Goal: Information Seeking & Learning: Learn about a topic

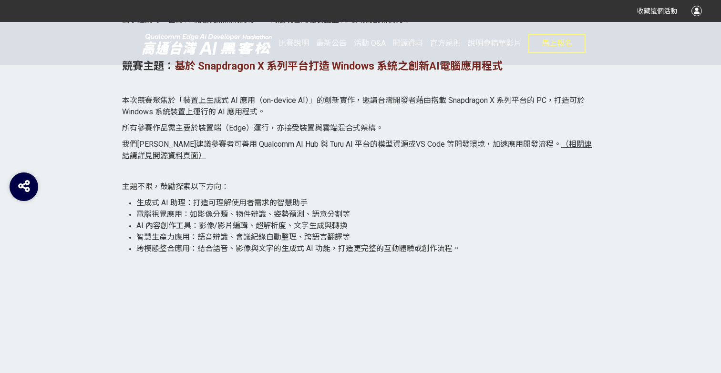
scroll to position [1033, 0]
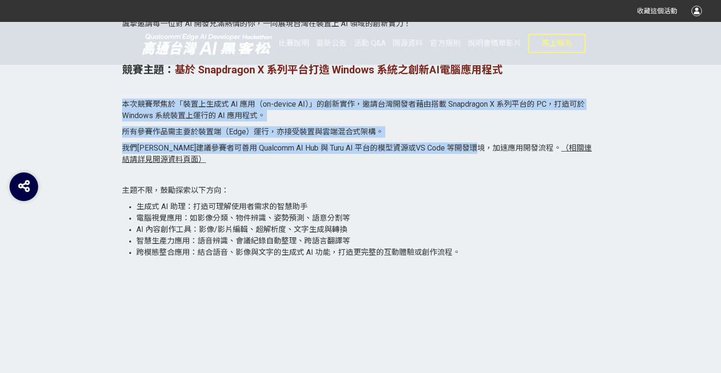
drag, startPoint x: 520, startPoint y: 146, endPoint x: 117, endPoint y: 105, distance: 404.6
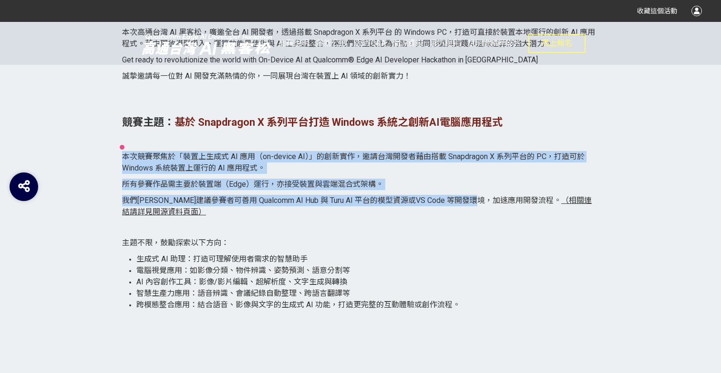
scroll to position [979, 0]
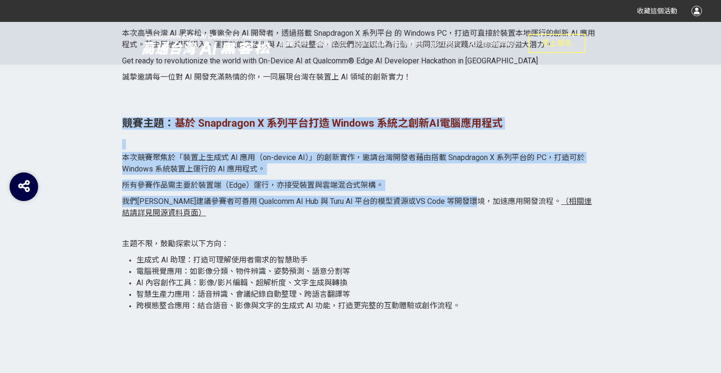
drag, startPoint x: 123, startPoint y: 123, endPoint x: 519, endPoint y: 206, distance: 405.0
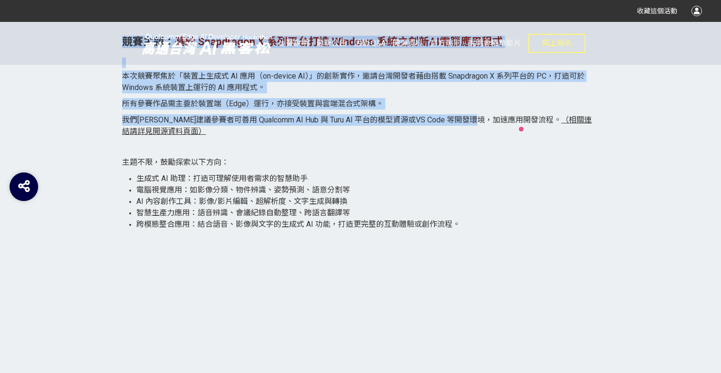
scroll to position [1061, 0]
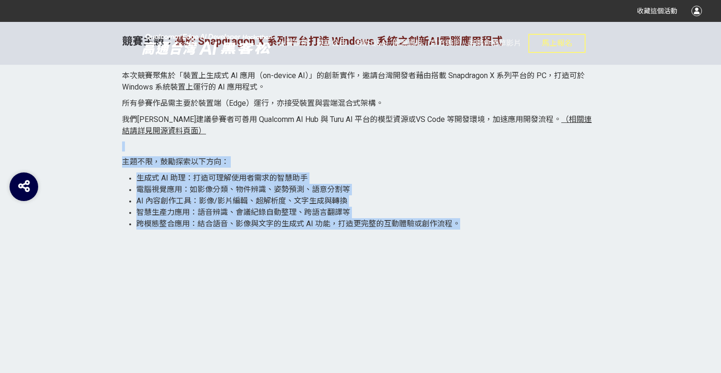
drag, startPoint x: 480, startPoint y: 223, endPoint x: 122, endPoint y: 146, distance: 365.8
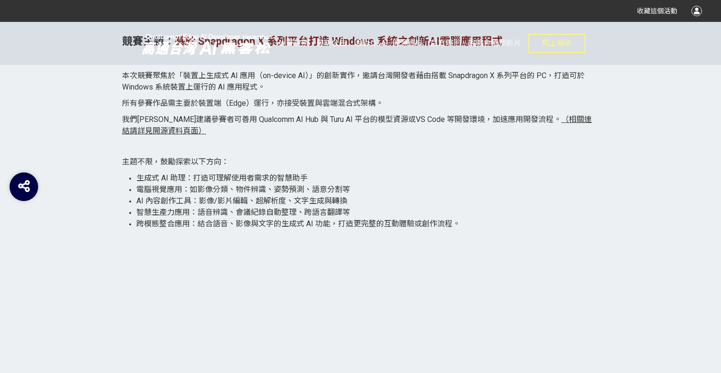
click at [165, 148] on p at bounding box center [360, 147] width 477 height 10
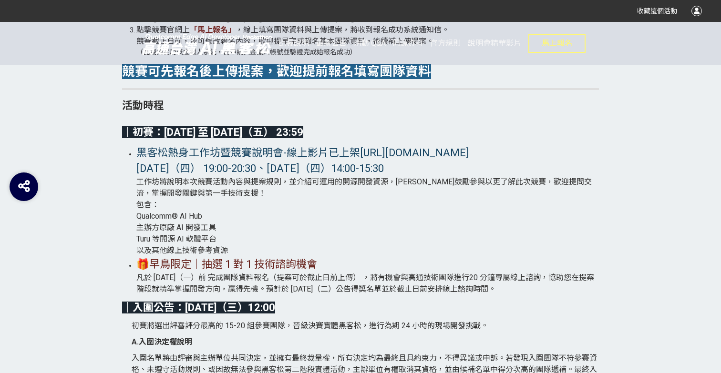
scroll to position [2009, 0]
